Goal: Subscribe to service/newsletter

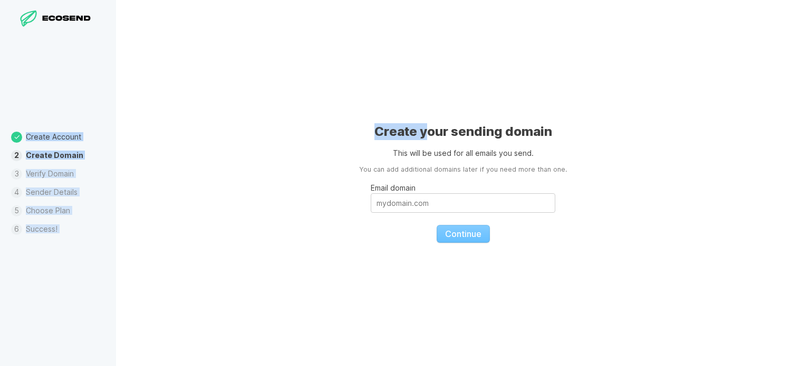
drag, startPoint x: 413, startPoint y: 178, endPoint x: 429, endPoint y: 142, distance: 39.4
click at [429, 142] on div "Welcome to EcoSend It's great to have you here! Let's get started… Create Accou…" at bounding box center [405, 183] width 810 height 366
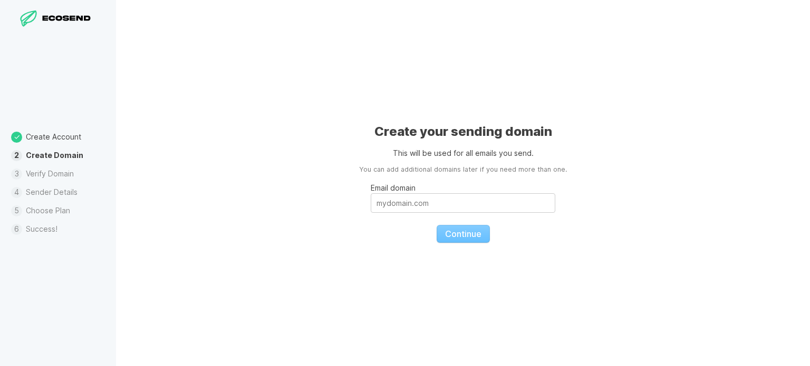
click at [99, 28] on div at bounding box center [57, 19] width 81 height 18
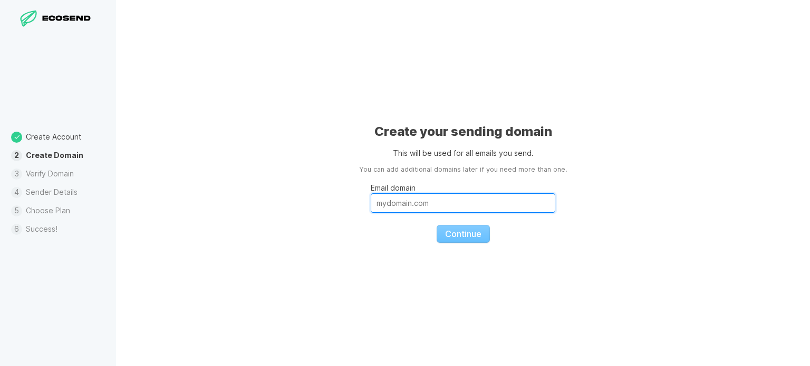
click at [460, 206] on input "Email domain" at bounding box center [463, 203] width 184 height 20
paste input "[URL][DOMAIN_NAME]"
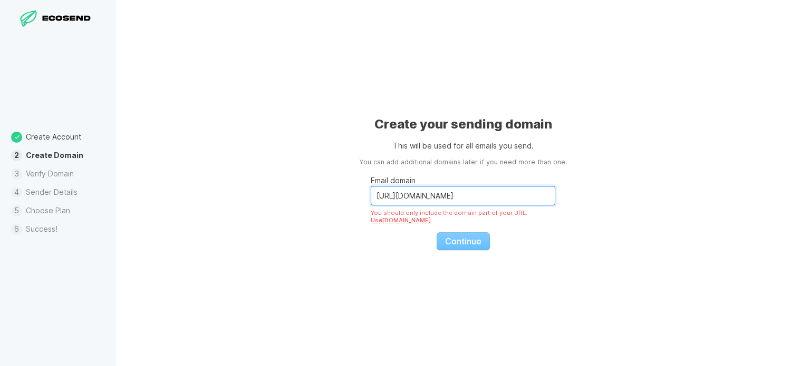
click at [401, 198] on input "[URL][DOMAIN_NAME]" at bounding box center [463, 196] width 184 height 20
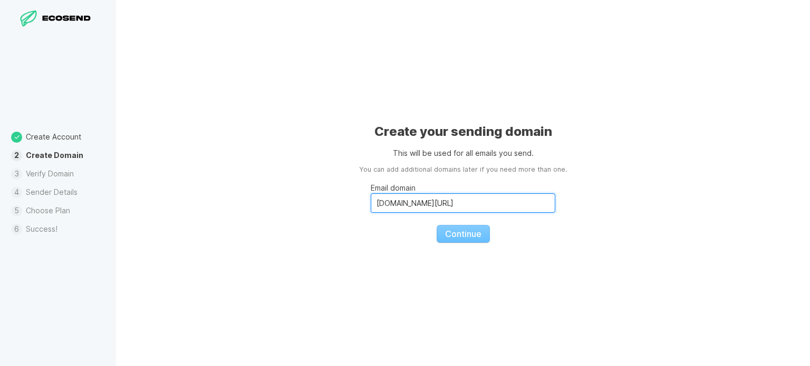
click at [478, 207] on input "[DOMAIN_NAME][URL]" at bounding box center [463, 203] width 184 height 20
type input "[DOMAIN_NAME]"
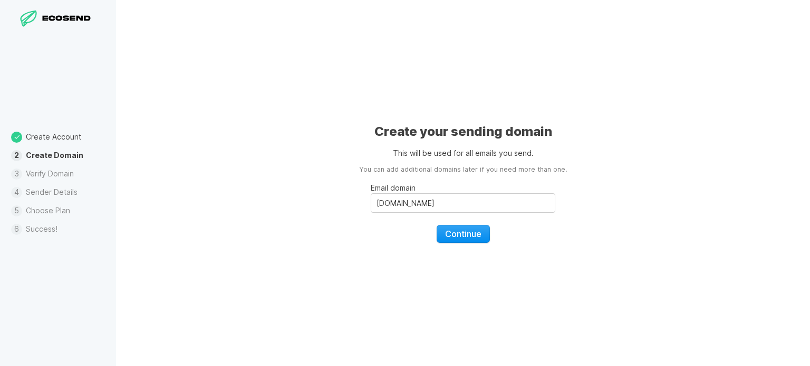
click at [470, 231] on span "Continue" at bounding box center [463, 234] width 36 height 11
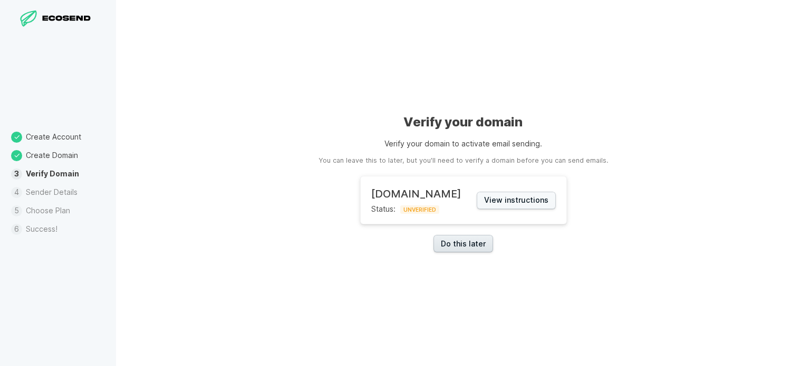
click at [448, 249] on link "Do this later" at bounding box center [463, 243] width 60 height 17
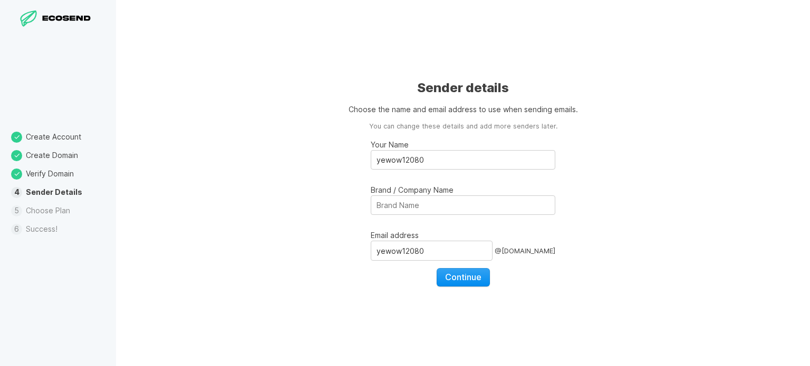
click at [460, 276] on span "Continue" at bounding box center [463, 277] width 36 height 11
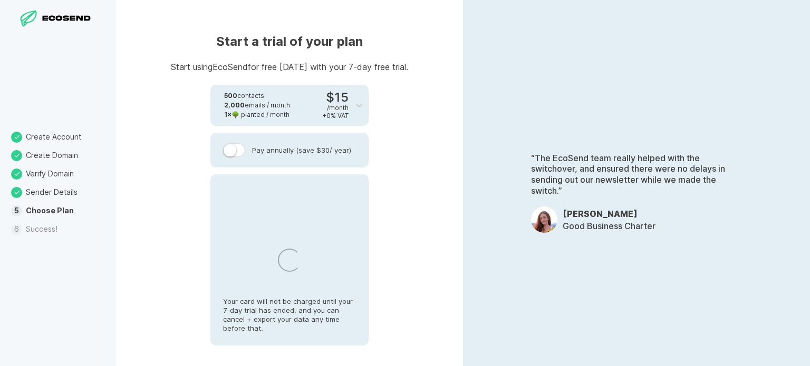
select select "PK"
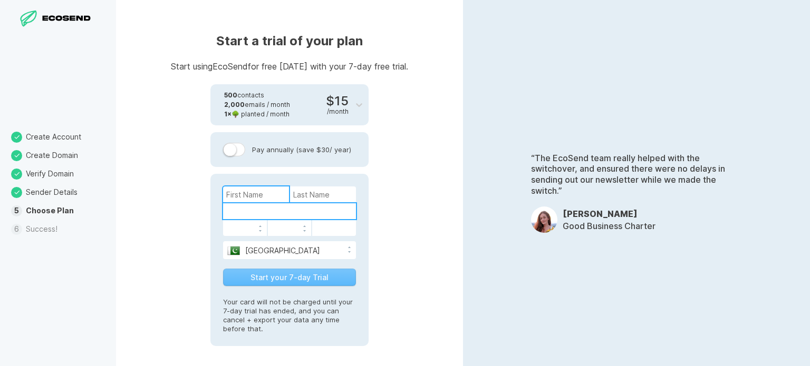
click at [248, 199] on input at bounding box center [256, 195] width 66 height 16
type input "RA"
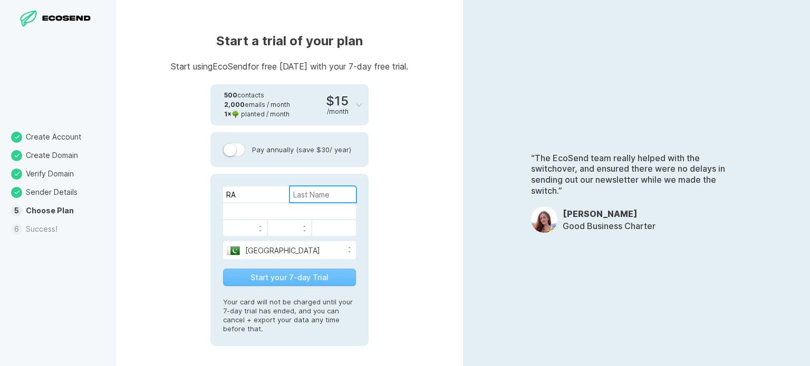
click at [306, 198] on input at bounding box center [323, 195] width 66 height 16
type input "AAR"
click at [282, 238] on form "RA AAR [GEOGRAPHIC_DATA] [GEOGRAPHIC_DATA] [GEOGRAPHIC_DATA] [GEOGRAPHIC_DATA] …" at bounding box center [289, 237] width 133 height 101
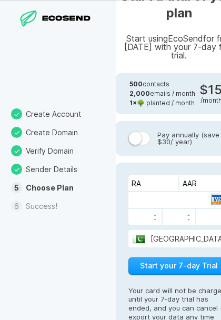
scroll to position [48, 0]
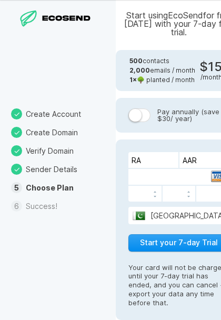
click at [182, 249] on button "Start your 7-day Trial" at bounding box center [179, 243] width 101 height 17
